Goal: Task Accomplishment & Management: Manage account settings

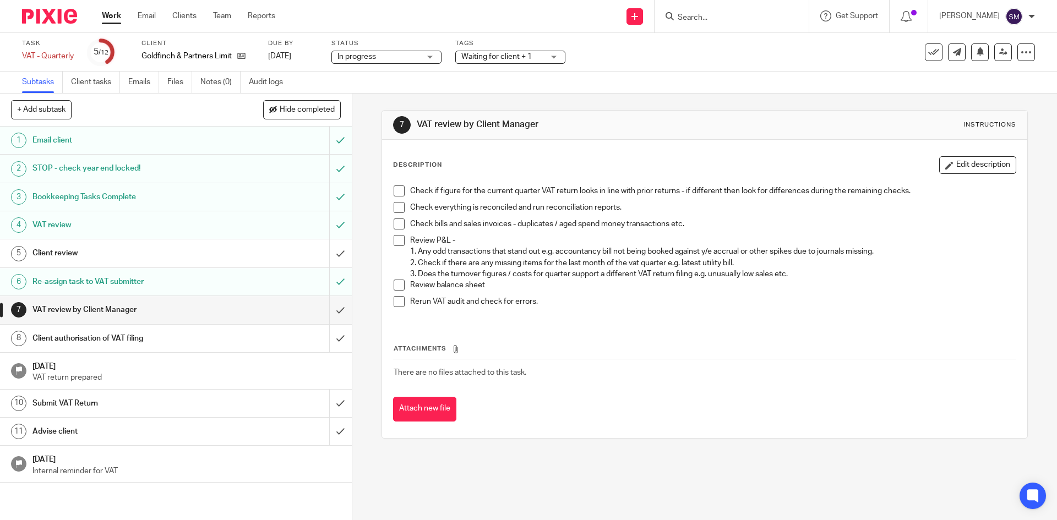
click at [396, 285] on span at bounding box center [399, 285] width 11 height 11
click at [394, 242] on span at bounding box center [399, 240] width 11 height 11
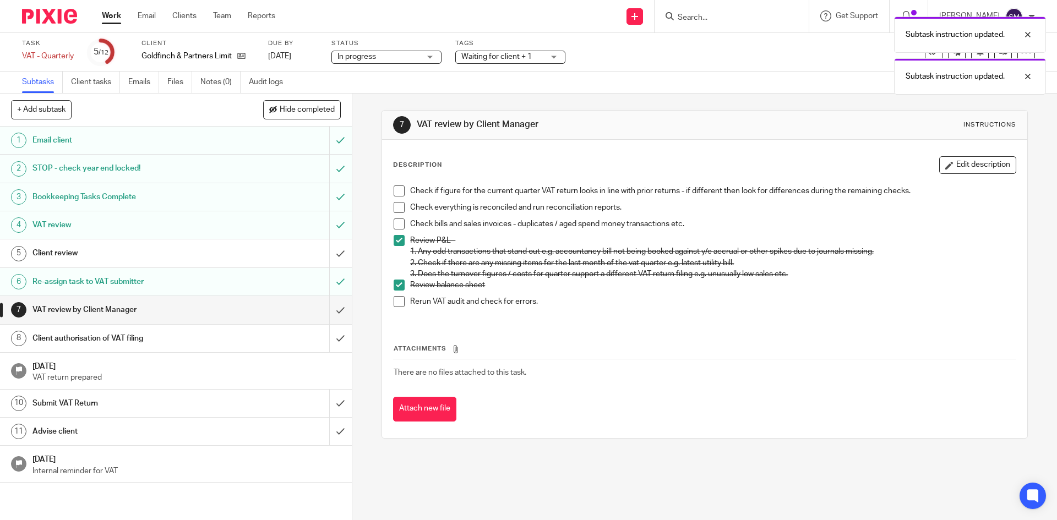
click at [394, 221] on span at bounding box center [399, 224] width 11 height 11
click at [397, 206] on span at bounding box center [399, 207] width 11 height 11
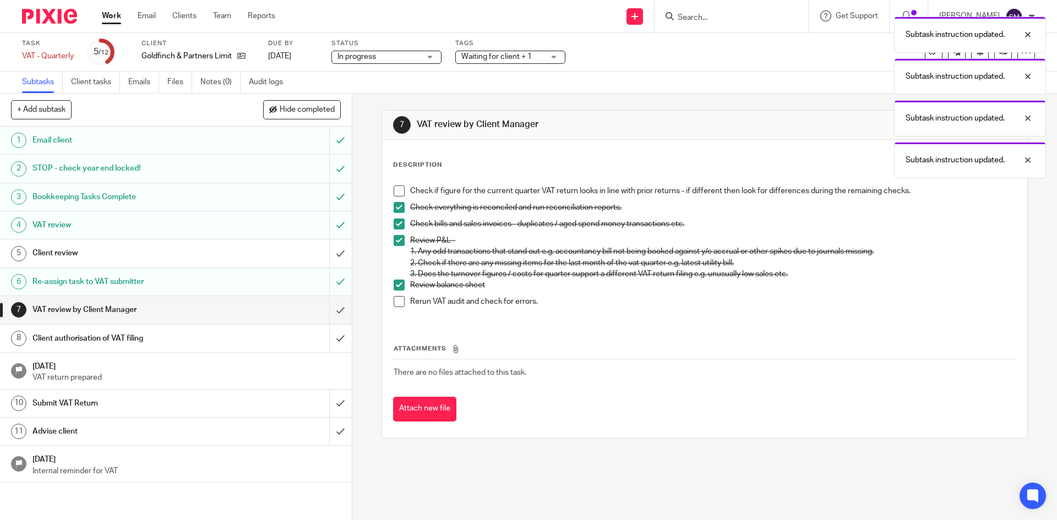
click at [395, 186] on span at bounding box center [399, 191] width 11 height 11
click at [398, 300] on span at bounding box center [399, 301] width 11 height 11
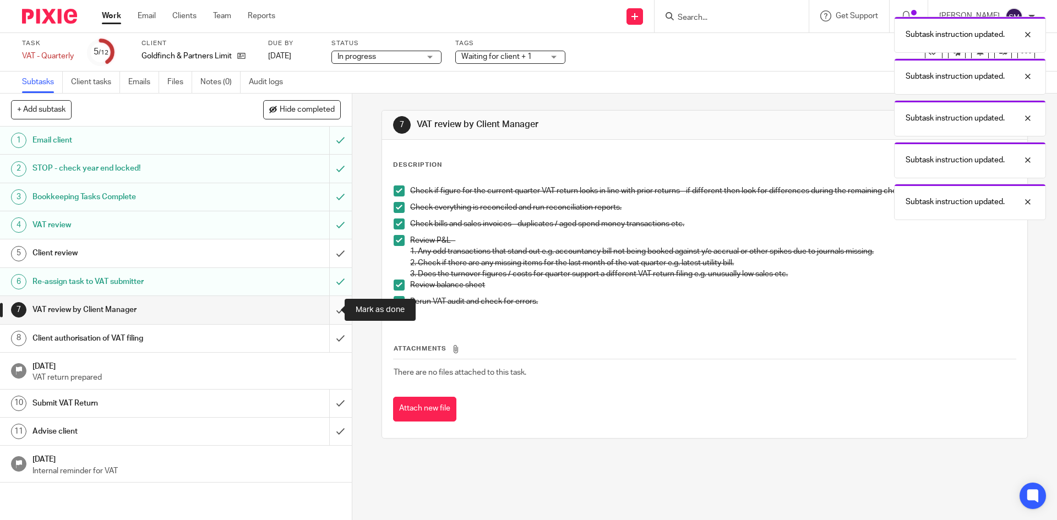
click at [328, 311] on input "submit" at bounding box center [176, 310] width 352 height 28
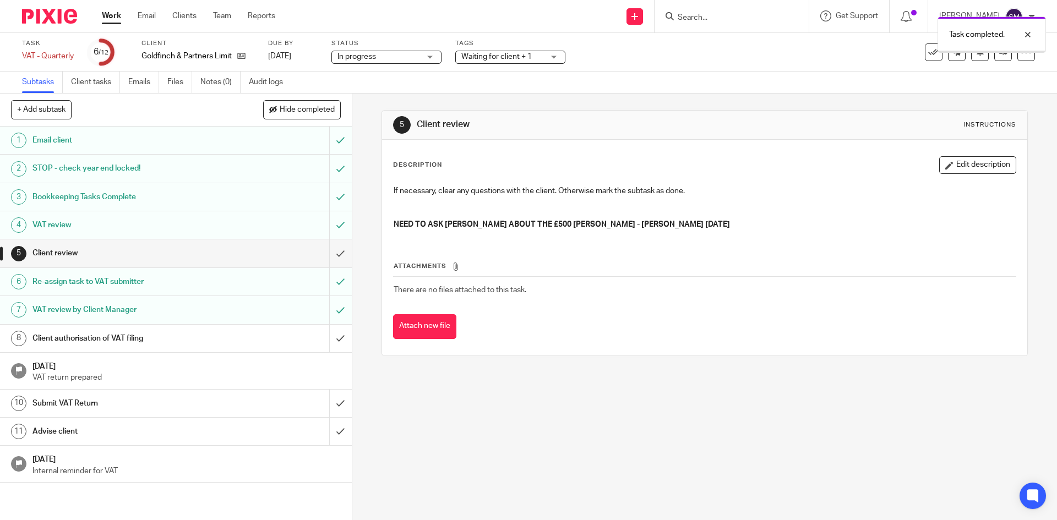
click at [269, 335] on div "Client authorisation of VAT filing" at bounding box center [175, 338] width 286 height 17
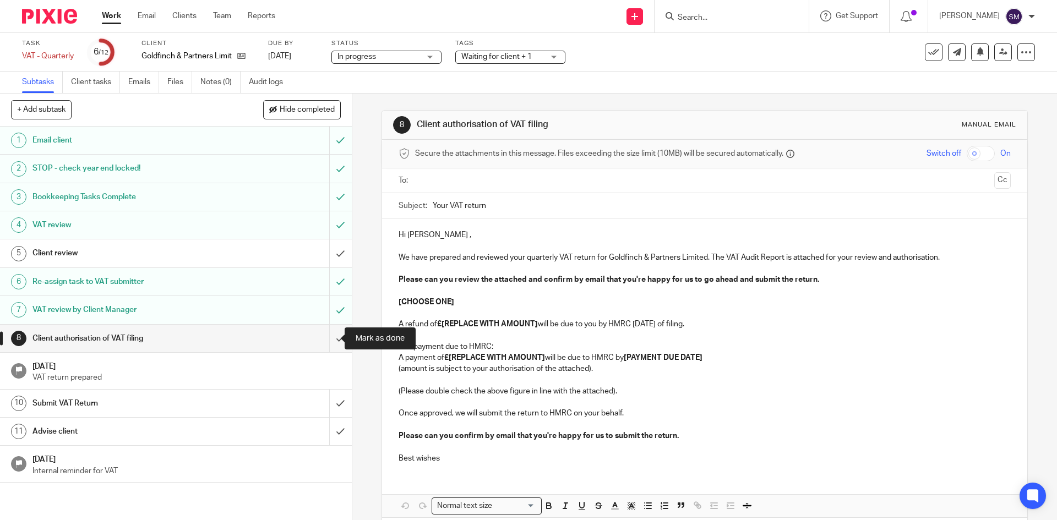
click at [326, 341] on input "submit" at bounding box center [176, 339] width 352 height 28
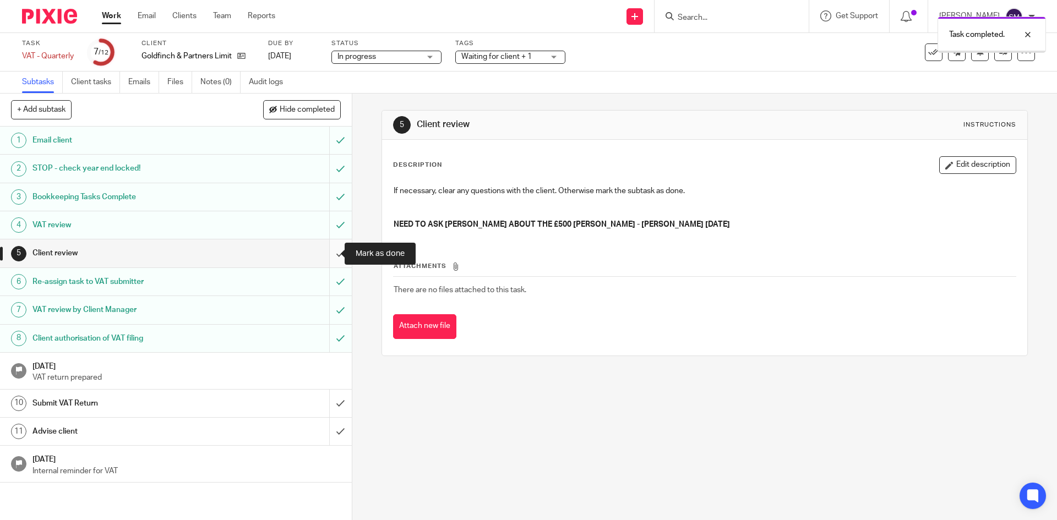
click at [325, 253] on input "submit" at bounding box center [176, 254] width 352 height 28
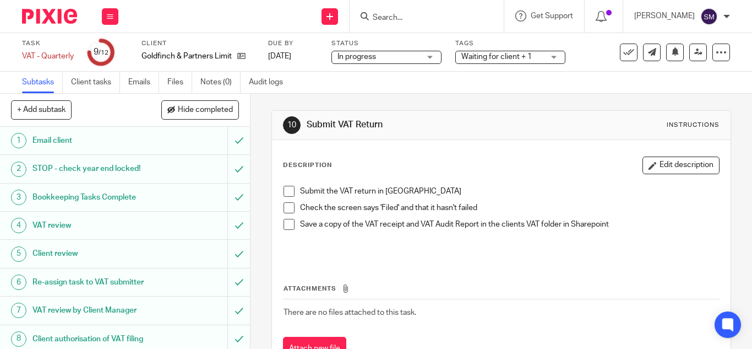
click at [285, 192] on span at bounding box center [289, 191] width 11 height 11
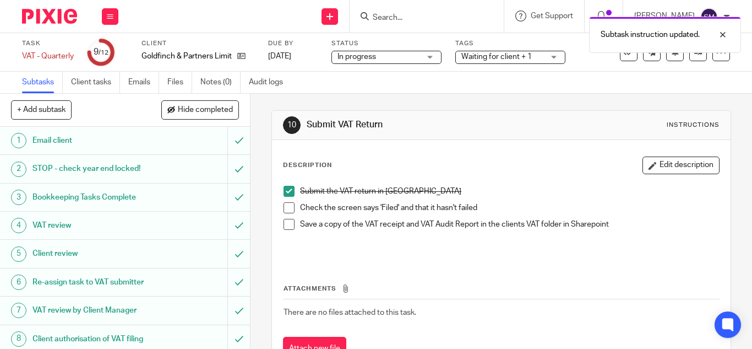
click at [284, 206] on span at bounding box center [289, 207] width 11 height 11
click at [285, 224] on span at bounding box center [289, 224] width 11 height 11
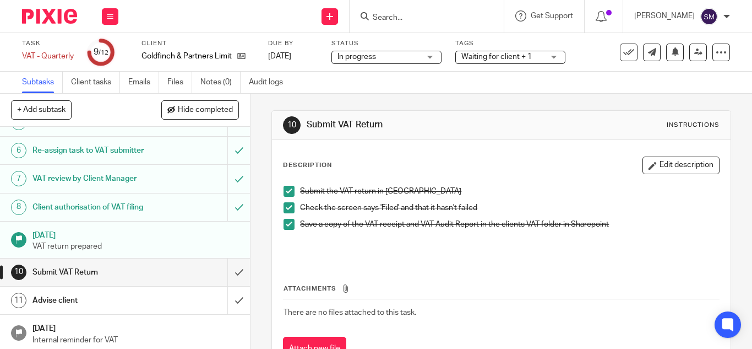
scroll to position [134, 0]
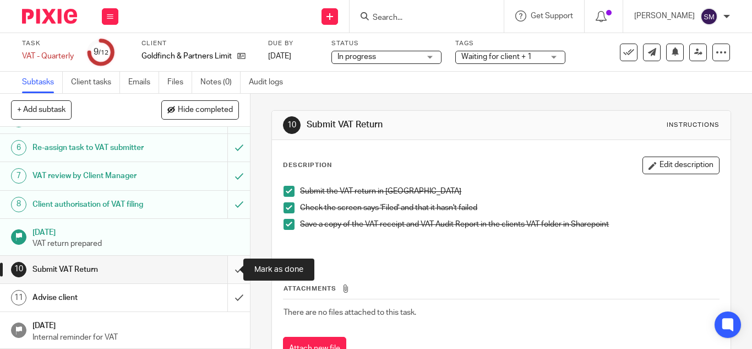
click at [223, 271] on input "submit" at bounding box center [125, 270] width 250 height 28
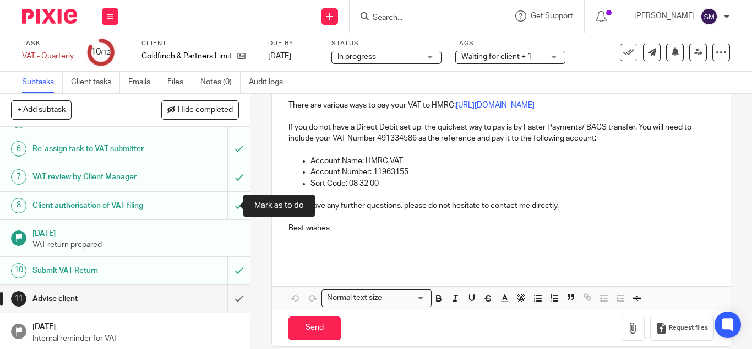
scroll to position [134, 0]
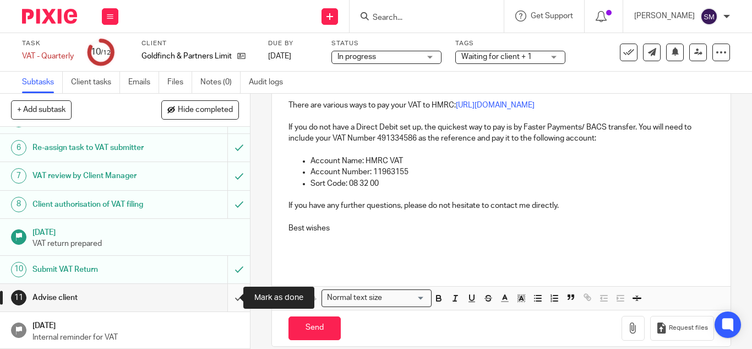
click at [230, 298] on input "submit" at bounding box center [125, 298] width 250 height 28
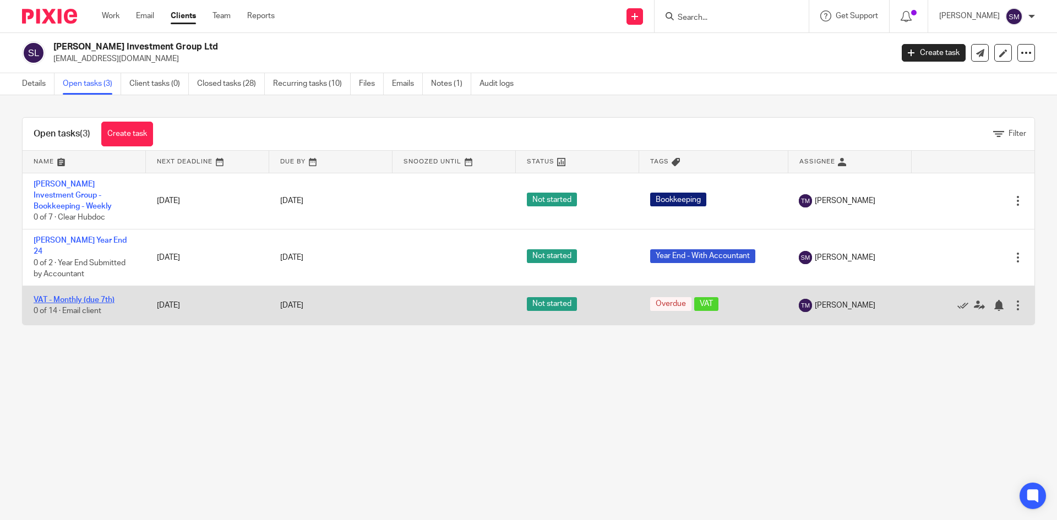
click at [75, 296] on link "VAT - Monthly (due 7th)" at bounding box center [74, 300] width 81 height 8
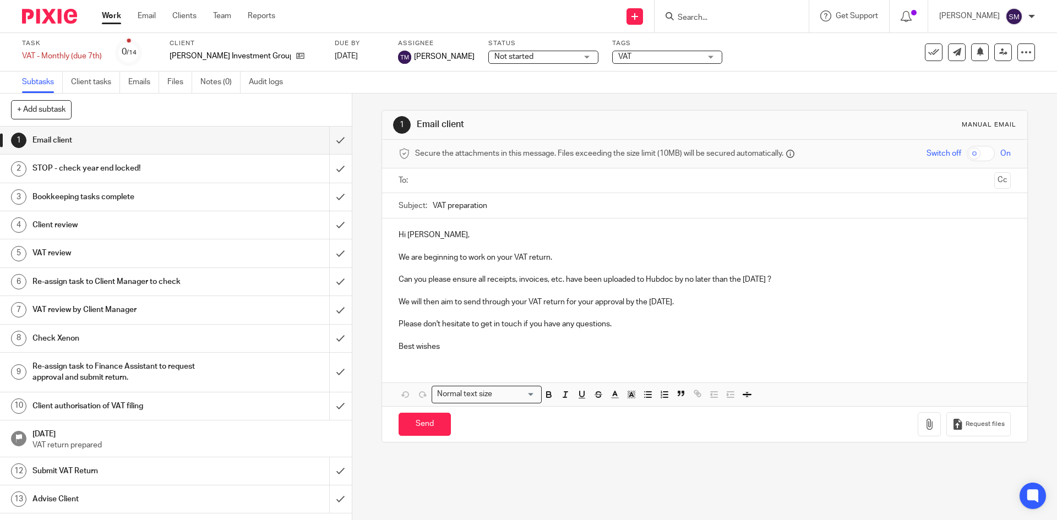
click at [725, 15] on input "Search" at bounding box center [726, 18] width 99 height 10
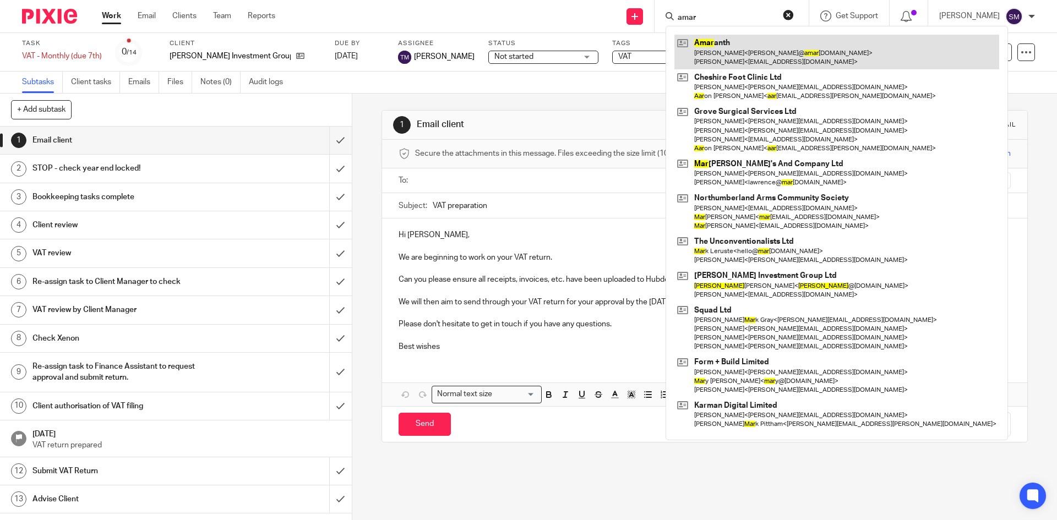
type input "amar"
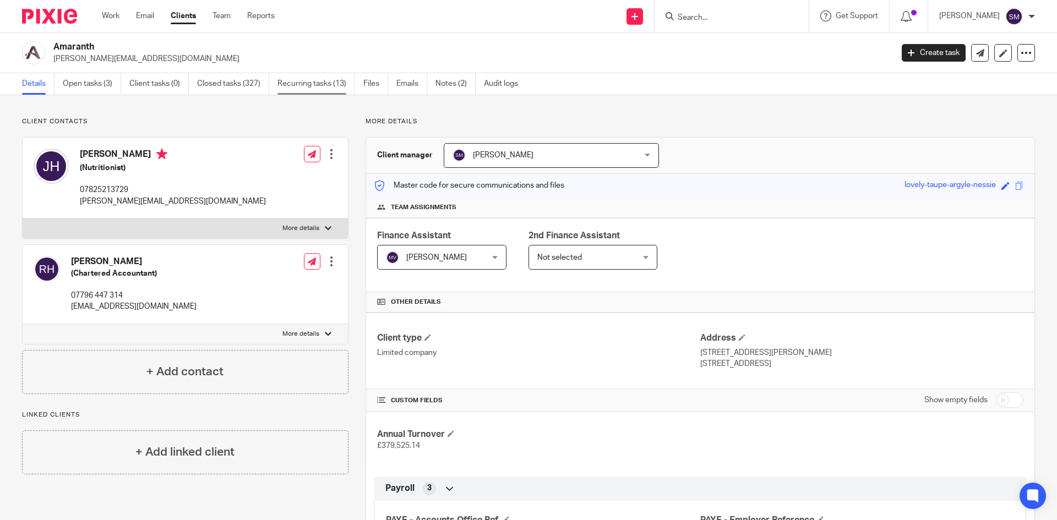
click at [316, 86] on link "Recurring tasks (13)" at bounding box center [317, 83] width 78 height 21
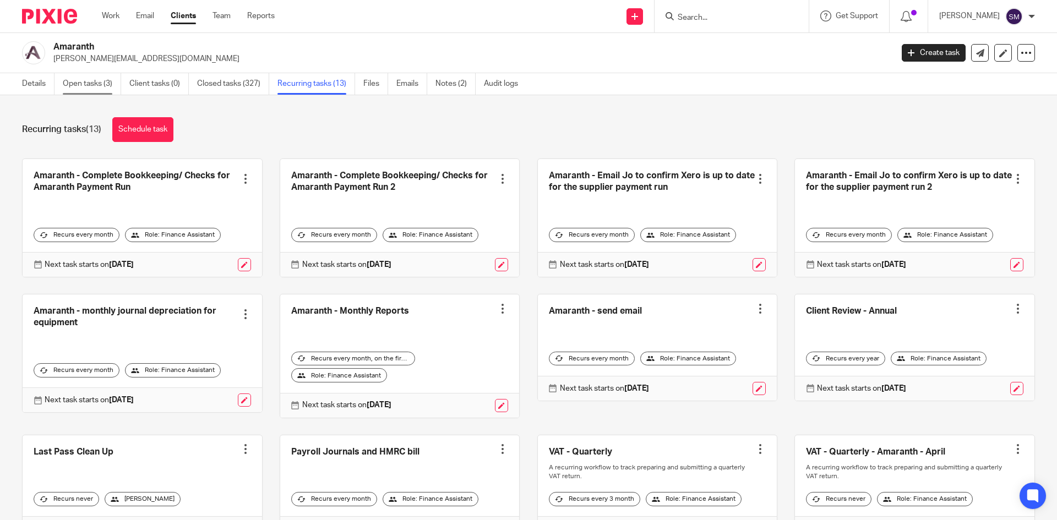
click at [88, 80] on link "Open tasks (3)" at bounding box center [92, 83] width 58 height 21
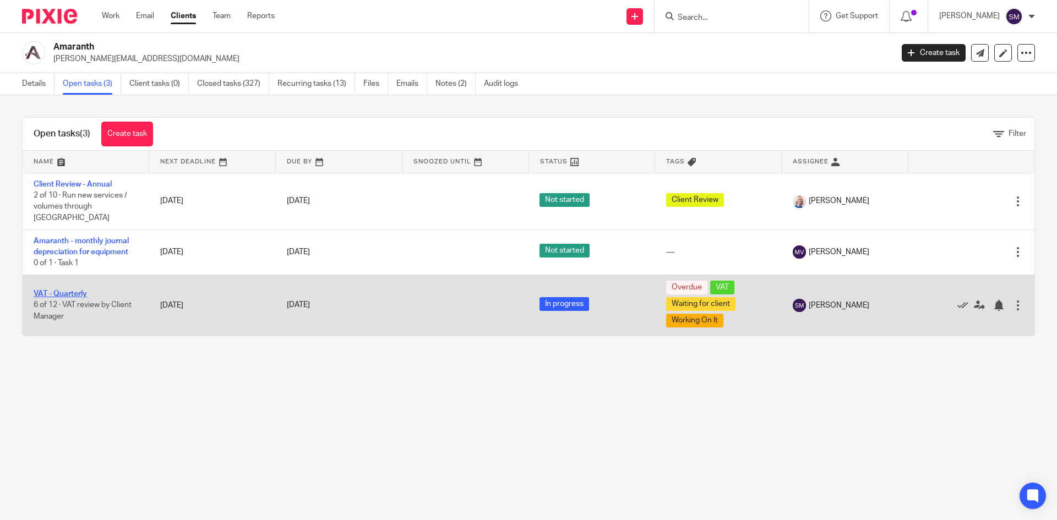
click at [73, 290] on link "VAT - Quarterly" at bounding box center [60, 294] width 53 height 8
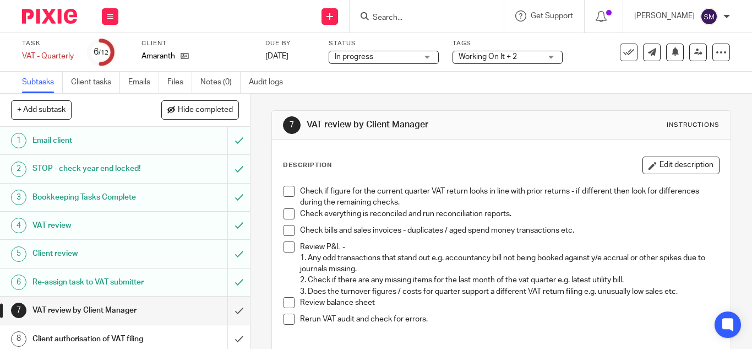
scroll to position [55, 0]
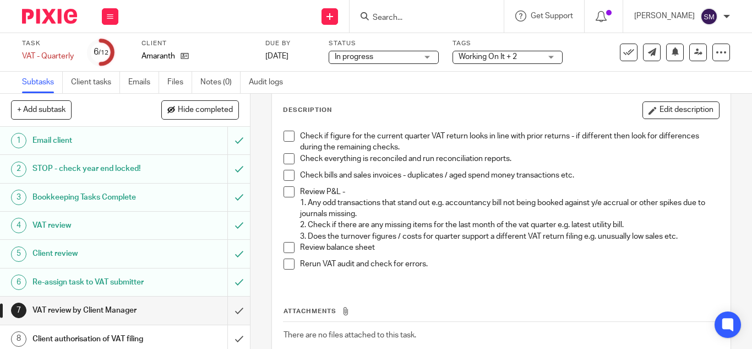
click at [324, 138] on p "Check if figure for the current quarter VAT return looks in line with prior ret…" at bounding box center [509, 142] width 419 height 23
click at [284, 134] on span at bounding box center [289, 136] width 11 height 11
